Goal: Navigation & Orientation: Find specific page/section

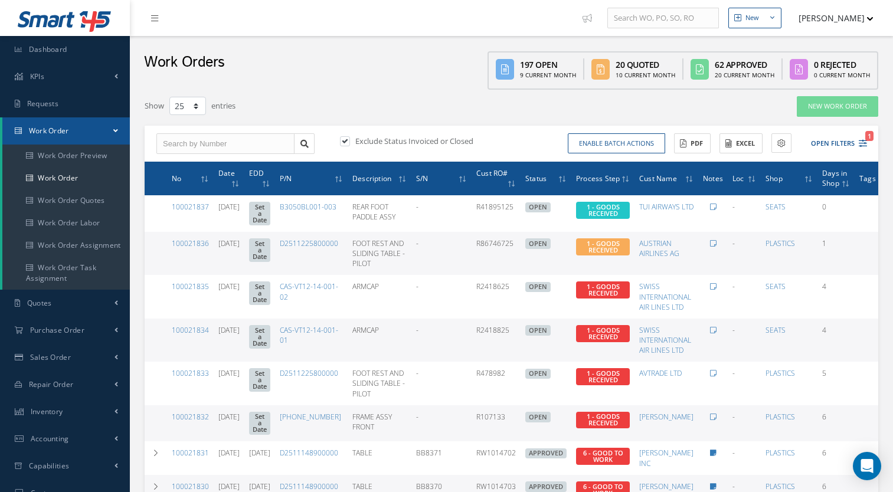
select select "25"
click at [86, 72] on link "KPIs" at bounding box center [65, 76] width 130 height 27
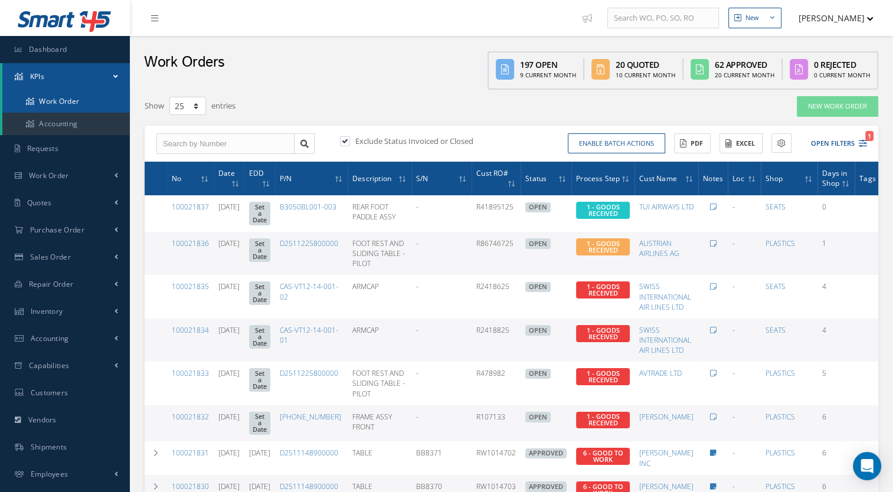
click at [80, 96] on link "Work Order" at bounding box center [66, 101] width 128 height 22
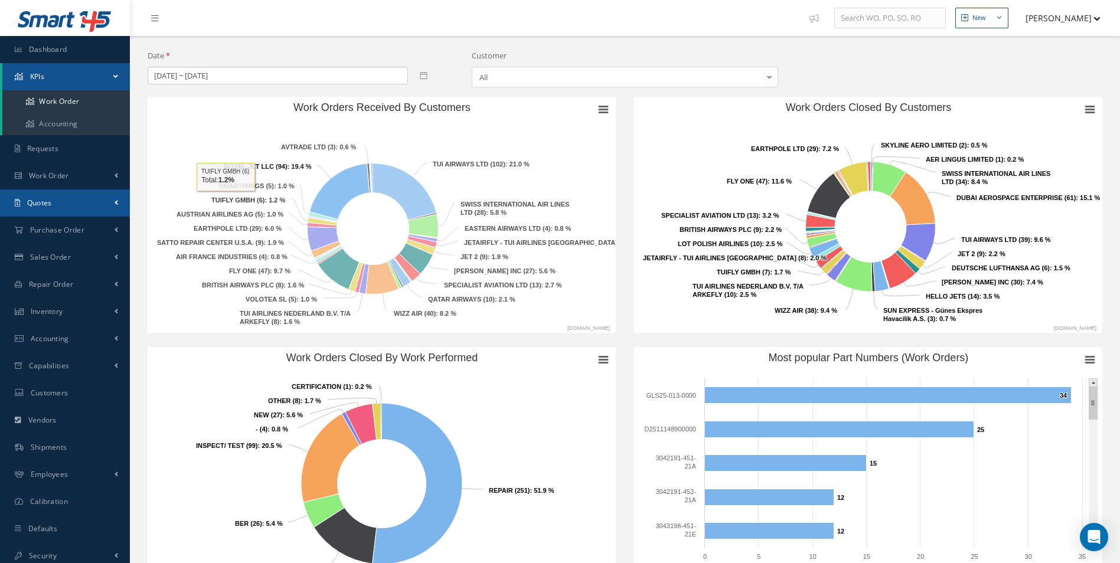
click at [77, 190] on link "Quotes" at bounding box center [65, 202] width 130 height 27
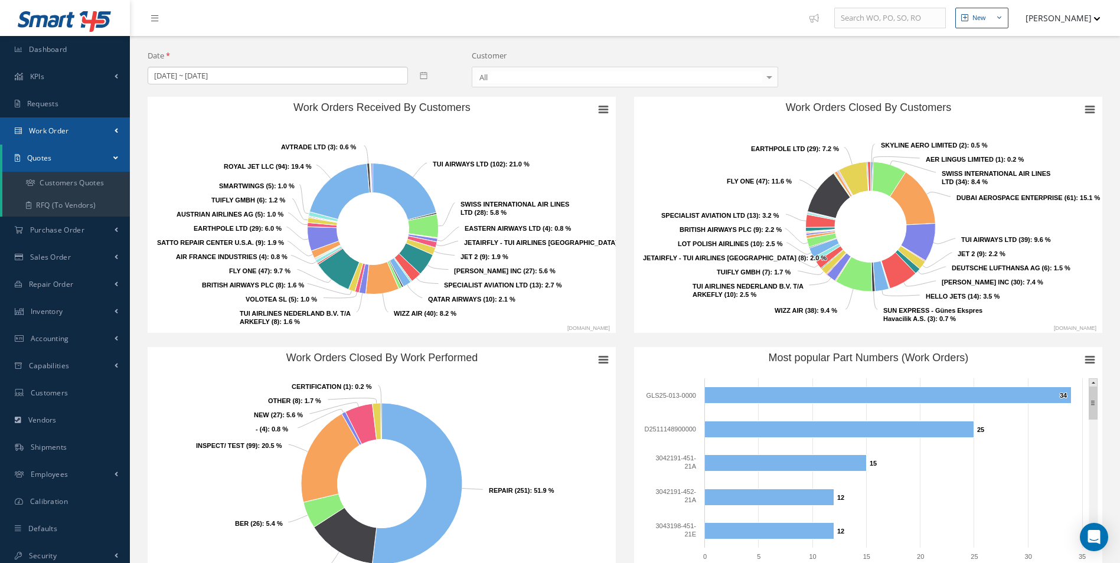
click at [102, 133] on link "Work Order" at bounding box center [65, 130] width 130 height 27
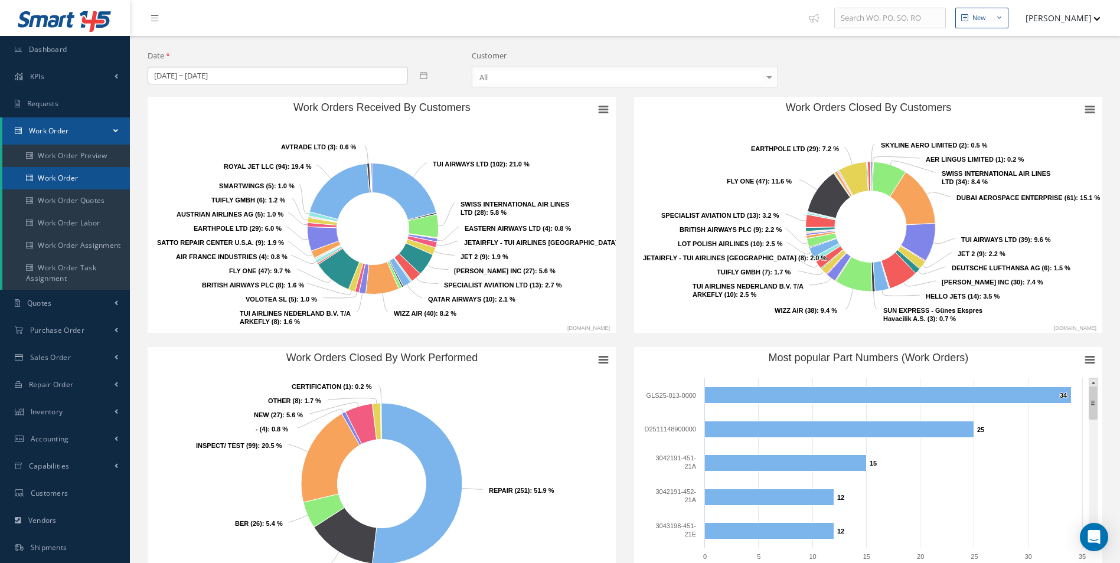
click at [87, 178] on link "Work Order" at bounding box center [66, 178] width 128 height 22
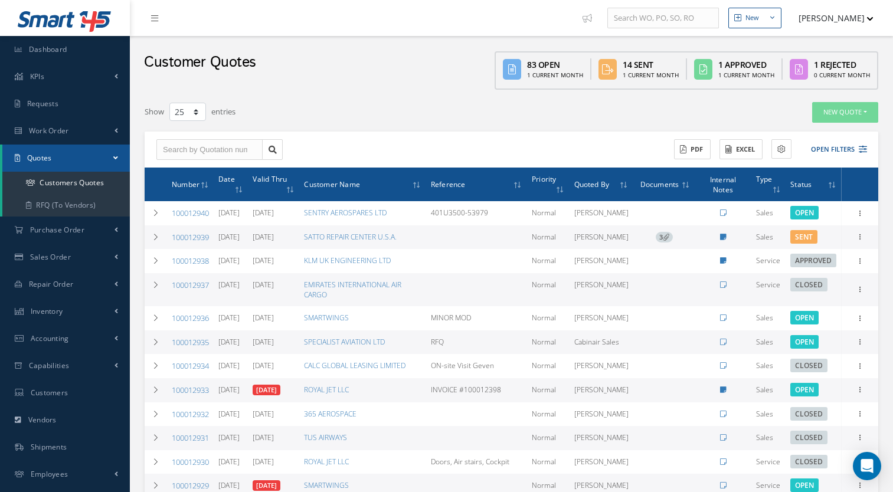
select select "25"
click at [85, 62] on link "Dashboard" at bounding box center [65, 49] width 130 height 27
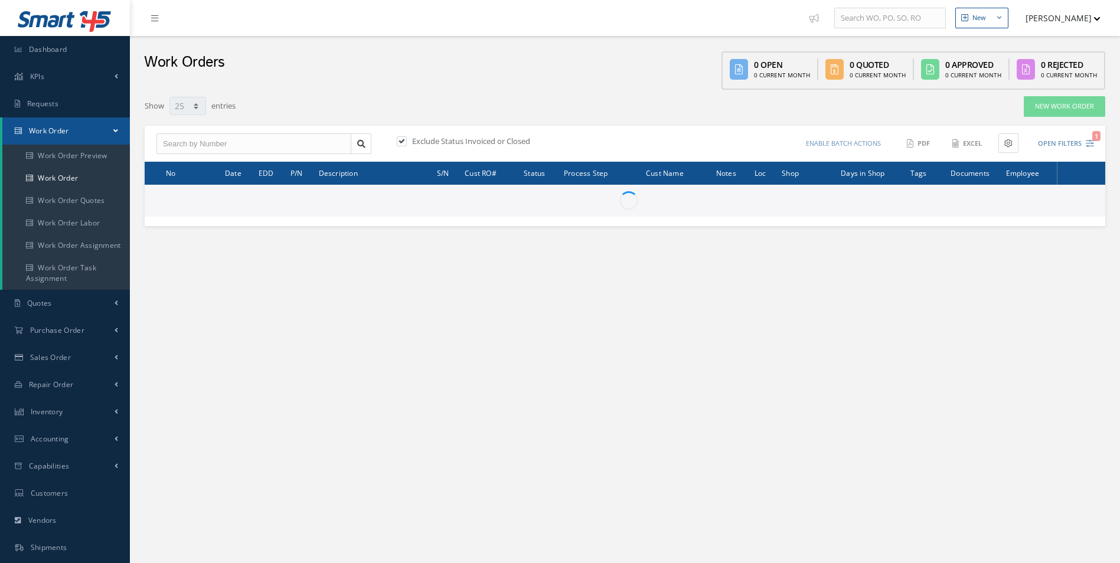
select select "25"
